Goal: Use online tool/utility: Utilize a website feature to perform a specific function

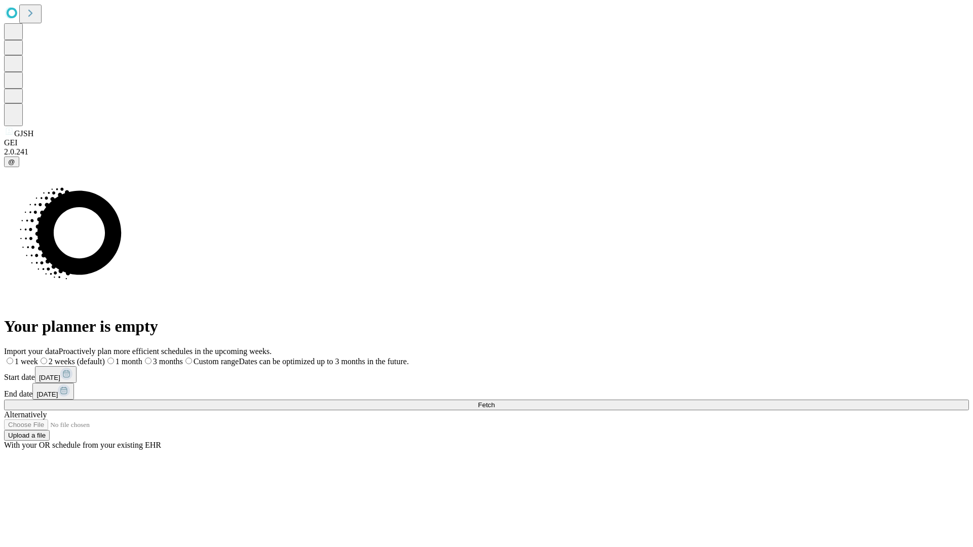
click at [494, 401] on span "Fetch" at bounding box center [486, 405] width 17 height 8
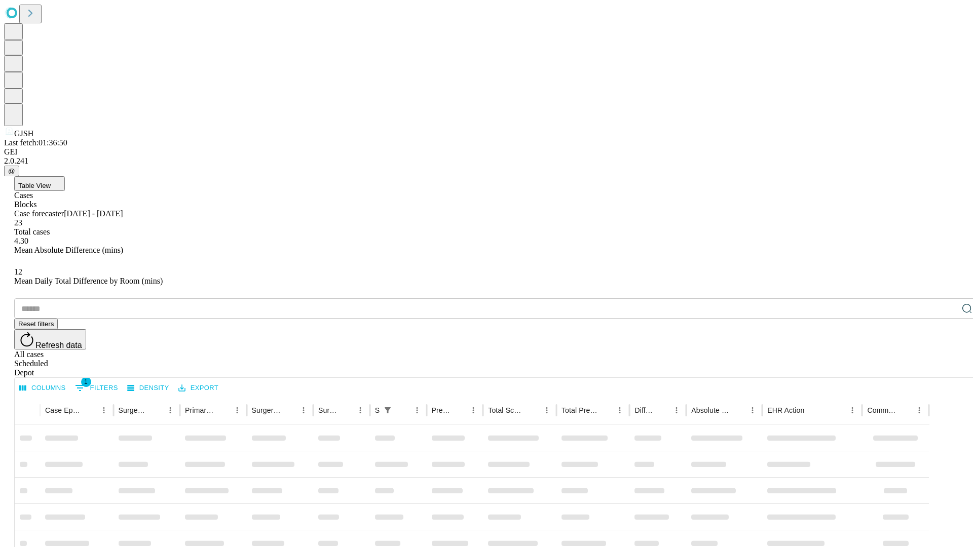
click at [51, 182] on span "Table View" at bounding box center [34, 186] width 32 height 8
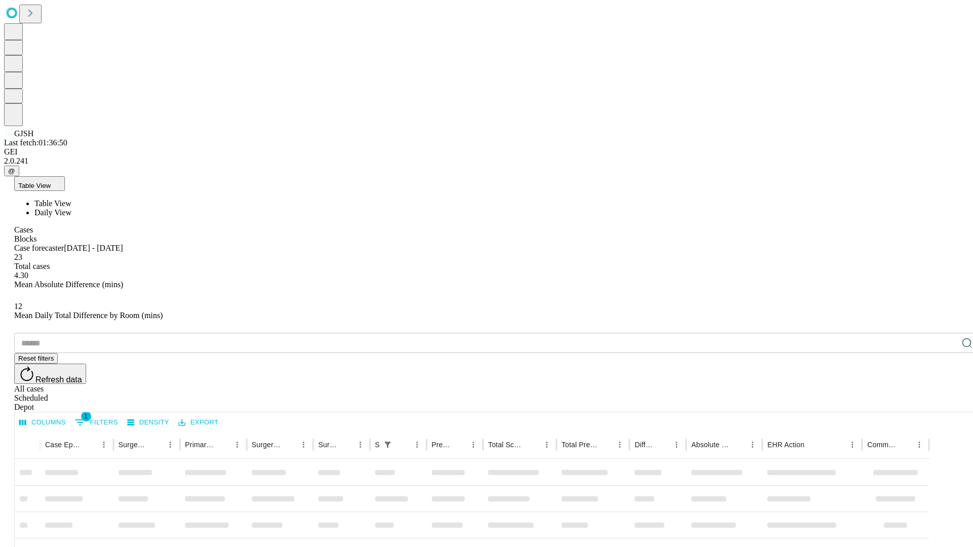
click at [71, 208] on span "Daily View" at bounding box center [52, 212] width 37 height 9
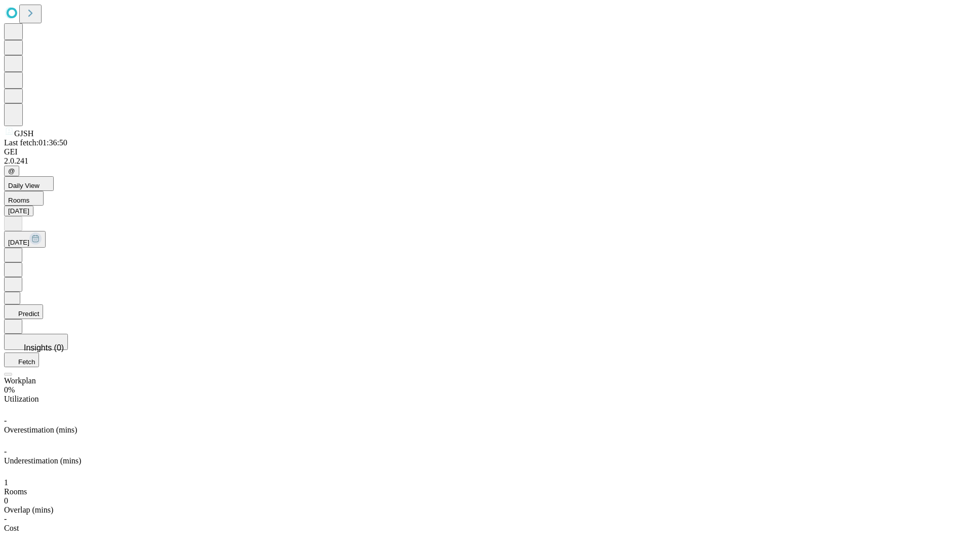
click at [43, 304] on button "Predict" at bounding box center [23, 311] width 39 height 15
